Goal: Navigation & Orientation: Find specific page/section

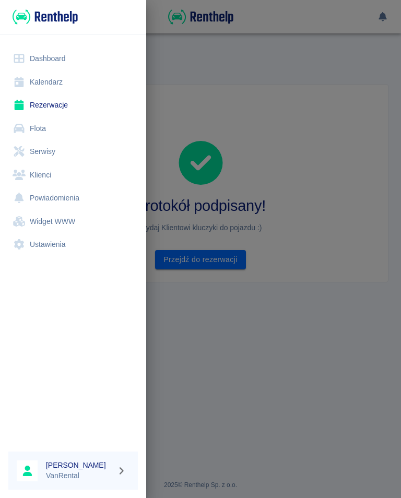
click at [45, 82] on link "Kalendarz" at bounding box center [72, 81] width 129 height 23
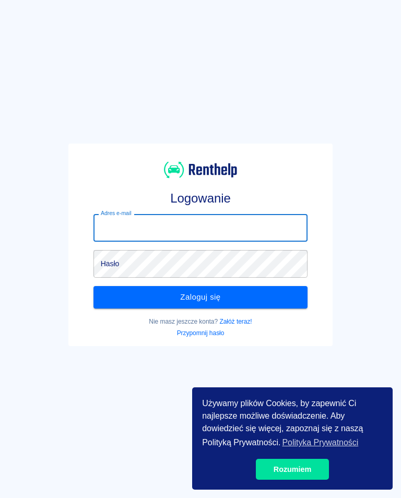
click at [112, 228] on input "Adres e-mail" at bounding box center [200, 228] width 215 height 28
type input "vanrentalwynajem@gmail.com"
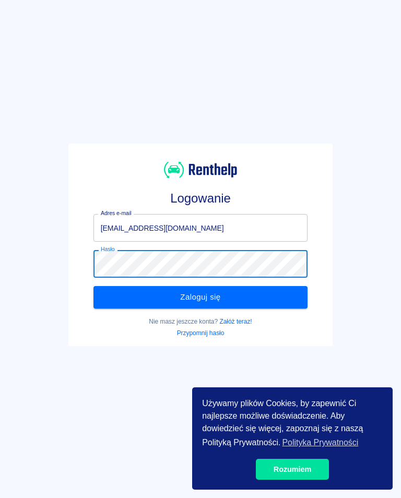
click at [199, 297] on button "Zaloguj się" at bounding box center [200, 297] width 215 height 22
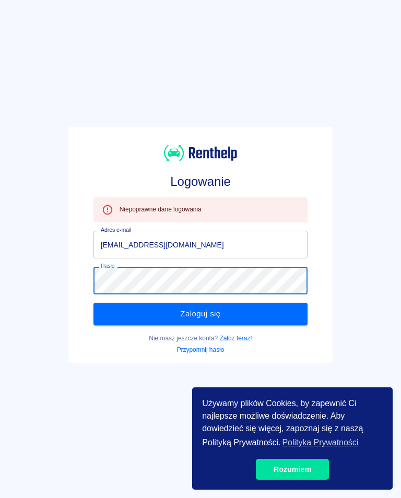
click at [211, 312] on button "Zaloguj się" at bounding box center [200, 314] width 215 height 22
click at [208, 320] on button "Zaloguj się" at bounding box center [200, 314] width 215 height 22
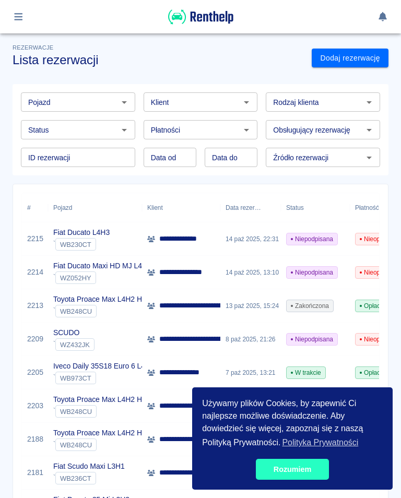
click at [298, 471] on link "Rozumiem" at bounding box center [292, 469] width 73 height 21
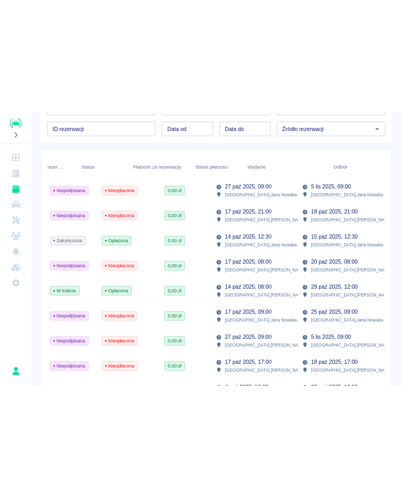
scroll to position [0, 219]
